Goal: Task Accomplishment & Management: Use online tool/utility

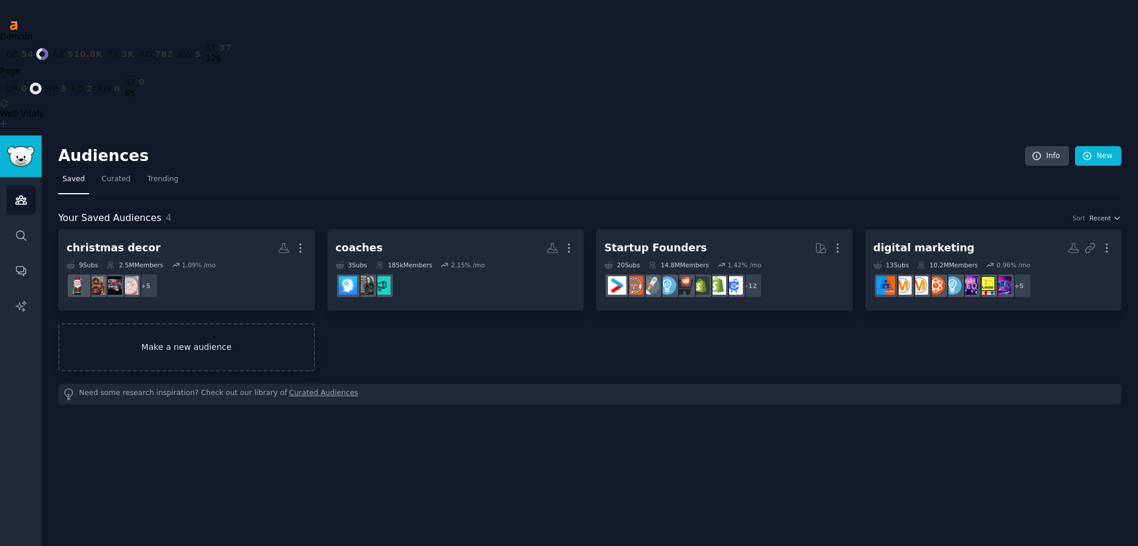
click at [161, 323] on link "Make a new audience" at bounding box center [186, 347] width 257 height 48
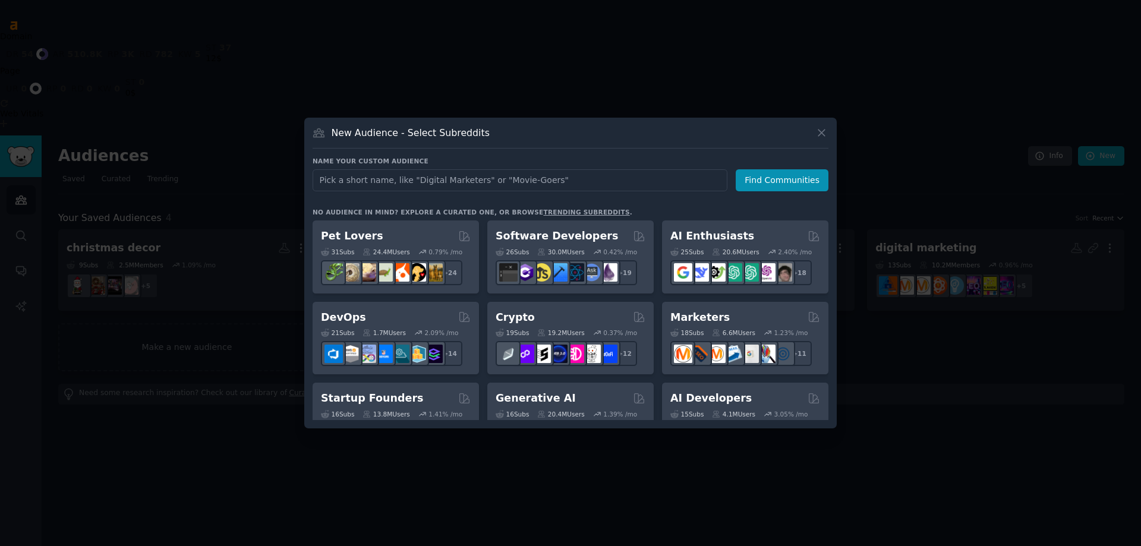
click at [406, 175] on input "text" at bounding box center [520, 180] width 415 height 22
type input "cesspool pumping"
click button "Find Communities" at bounding box center [782, 180] width 93 height 22
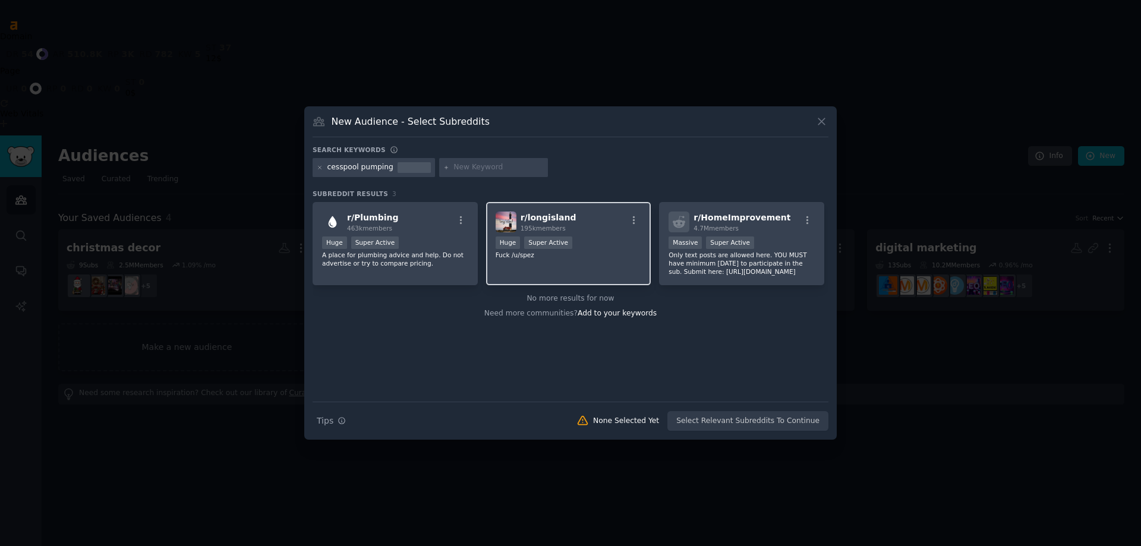
click at [578, 225] on div "r/ longisland 195k members" at bounding box center [569, 222] width 146 height 21
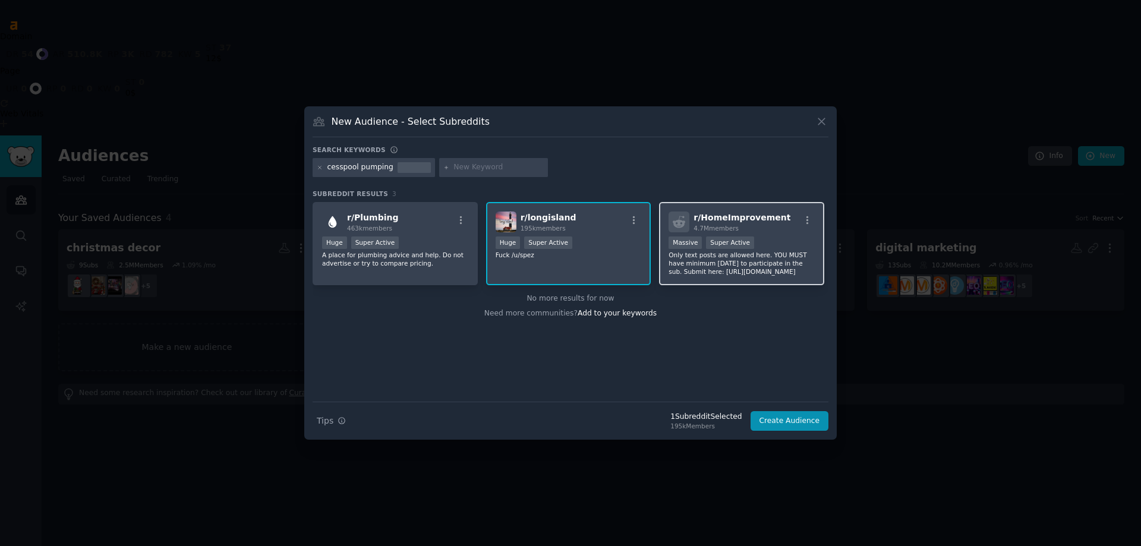
click at [769, 226] on div "4.7M members" at bounding box center [742, 228] width 97 height 8
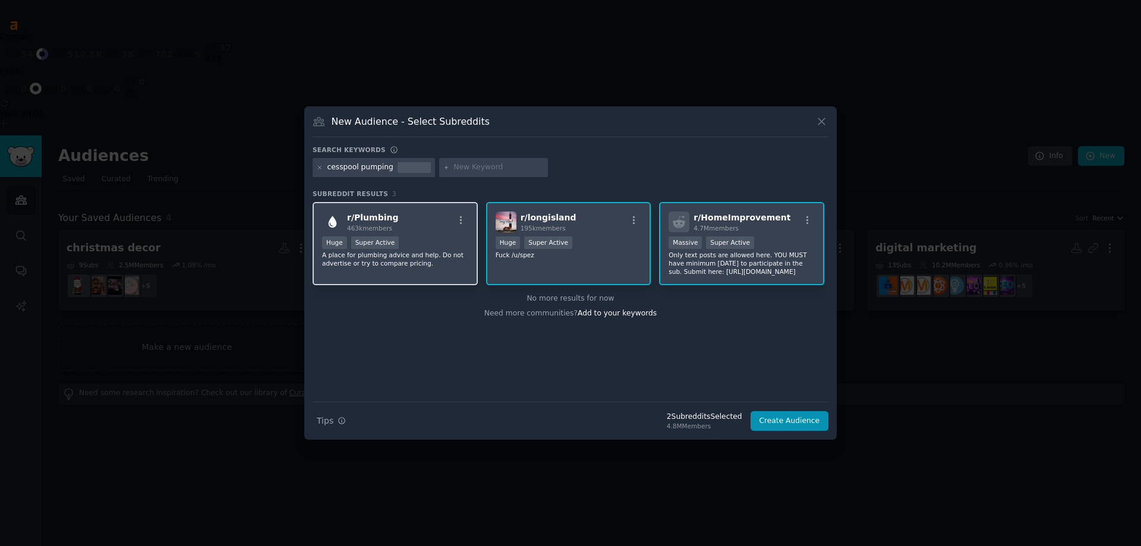
click at [418, 258] on p "A place for plumbing advice and help. Do not advertise or try to compare pricin…" at bounding box center [395, 259] width 146 height 17
click at [788, 422] on button "Create Audience" at bounding box center [790, 421] width 78 height 20
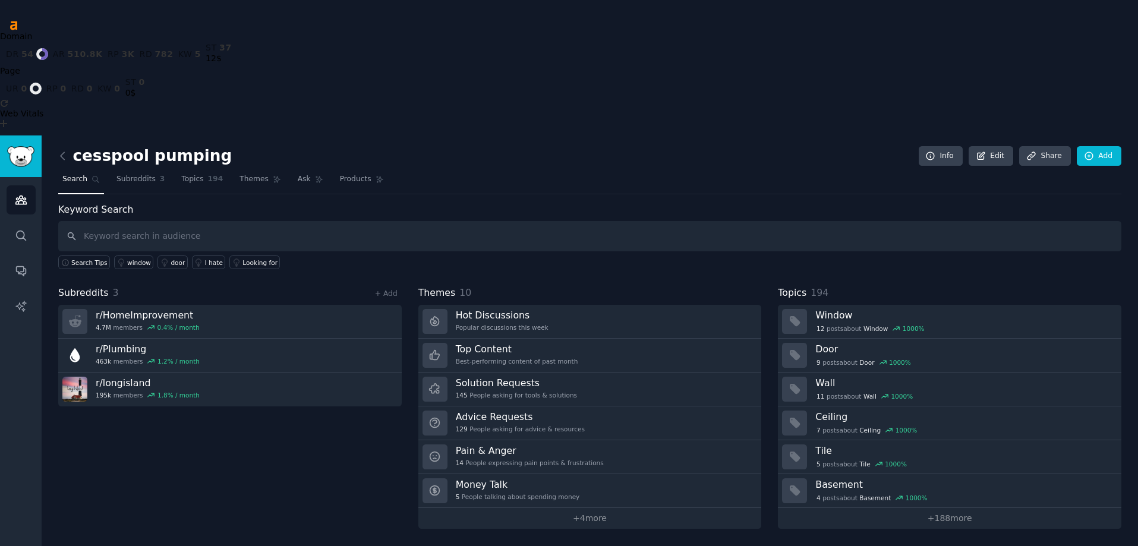
click at [162, 221] on input "text" at bounding box center [589, 236] width 1063 height 30
type input "v"
type input "cesspool pumping"
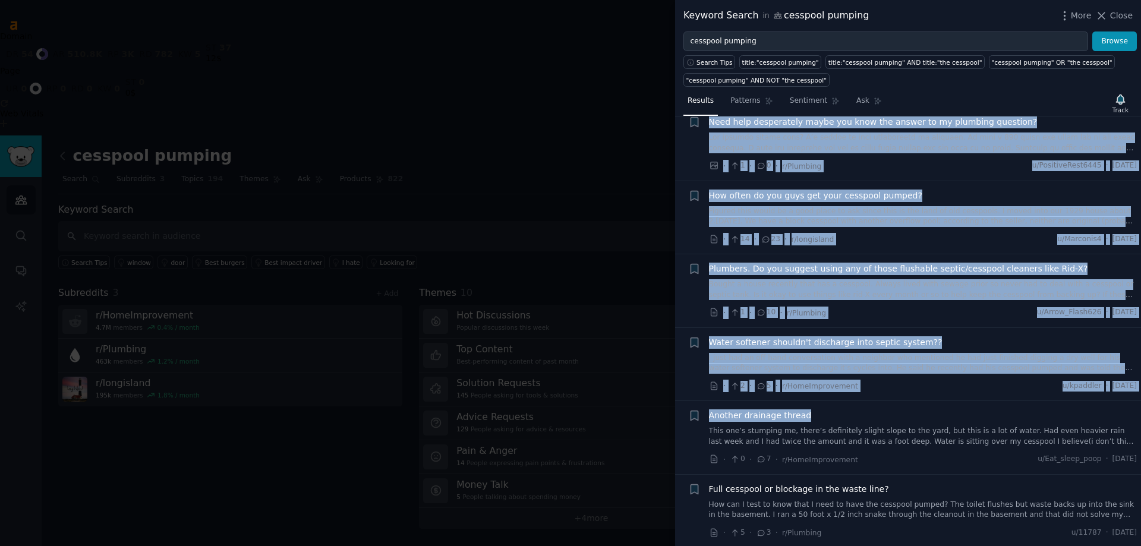
scroll to position [103, 0]
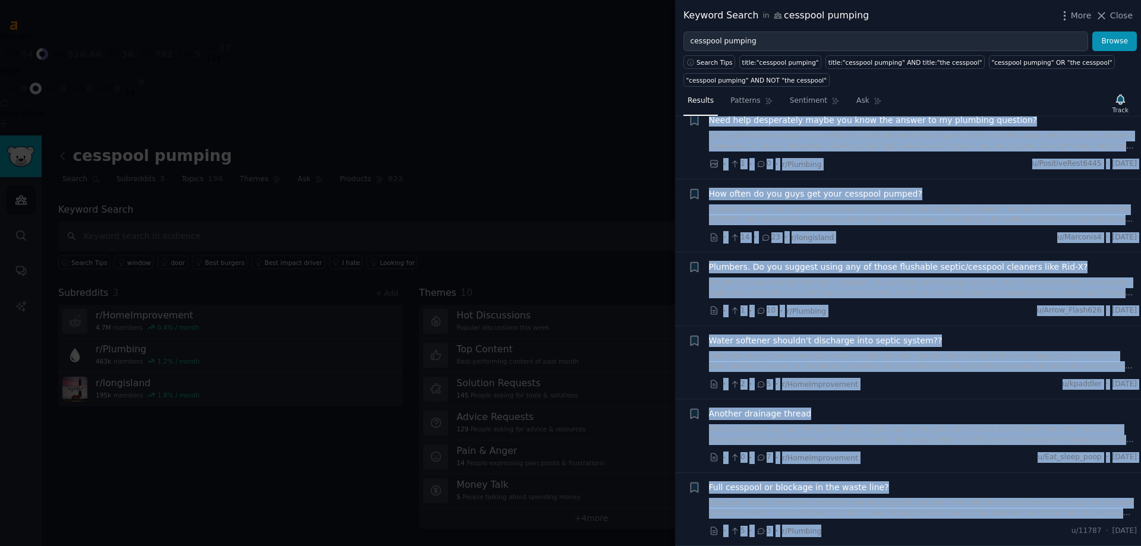
drag, startPoint x: 676, startPoint y: 144, endPoint x: 915, endPoint y: 534, distance: 458.1
click at [915, 534] on ul "Bookmark this conversation + Cesspool company told me I needed unnecessary work…" at bounding box center [908, 290] width 466 height 514
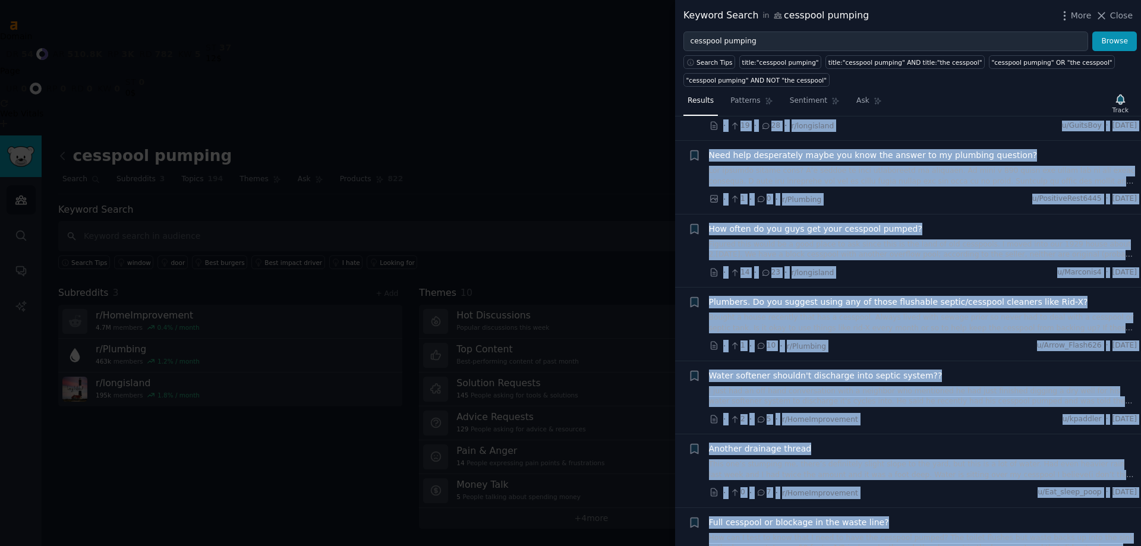
scroll to position [0, 0]
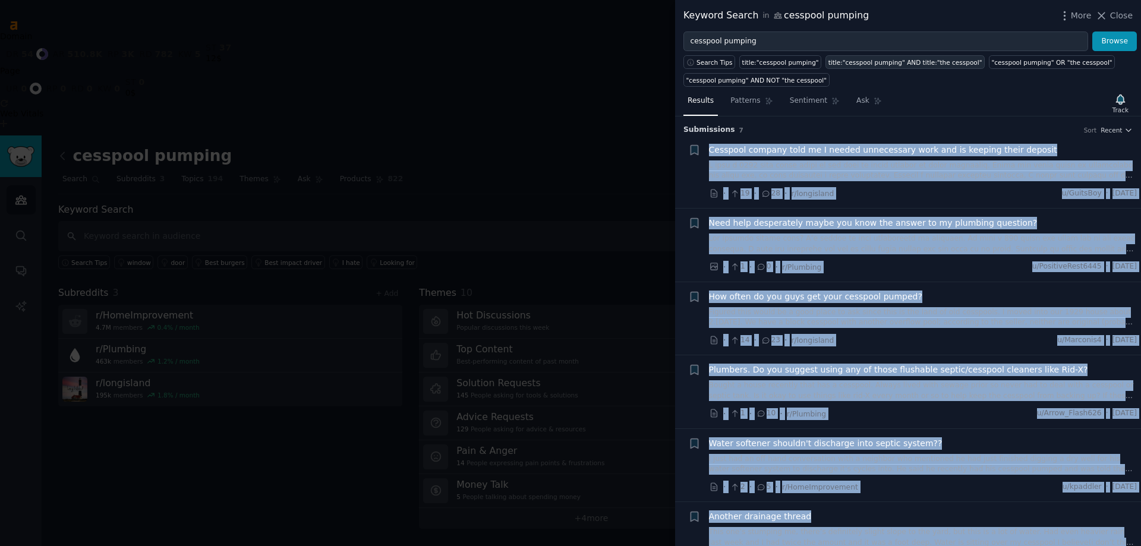
copy ul "Cesspool company told me I needed unnecessary work and is keeping their deposit…"
